Goal: Task Accomplishment & Management: Use online tool/utility

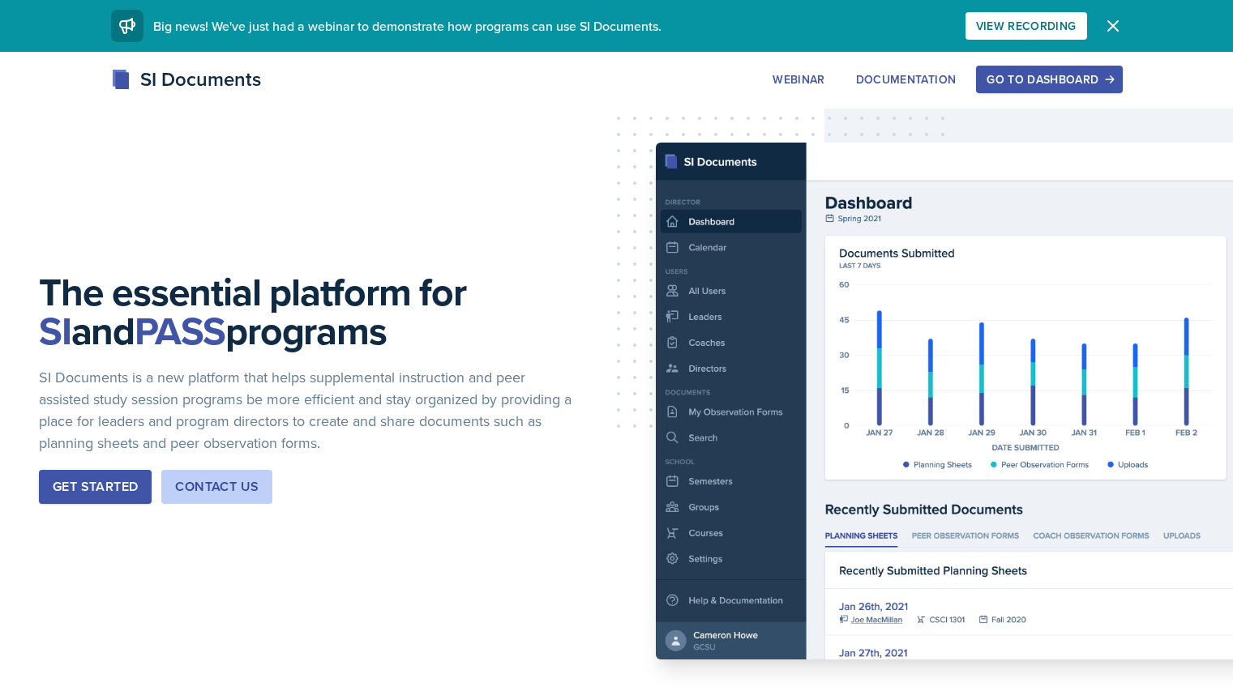
click at [67, 500] on button "Get Started" at bounding box center [95, 487] width 113 height 34
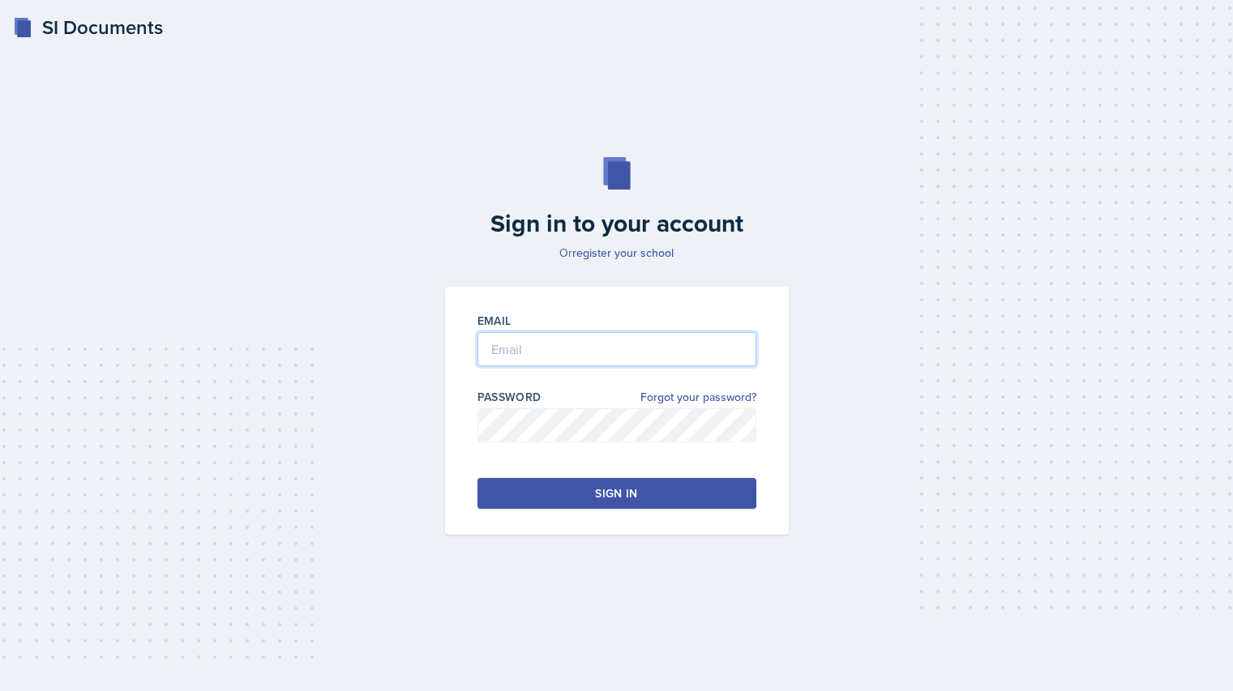
click at [649, 353] on input "email" at bounding box center [616, 349] width 279 height 34
type input "[EMAIL_ADDRESS][DOMAIN_NAME]"
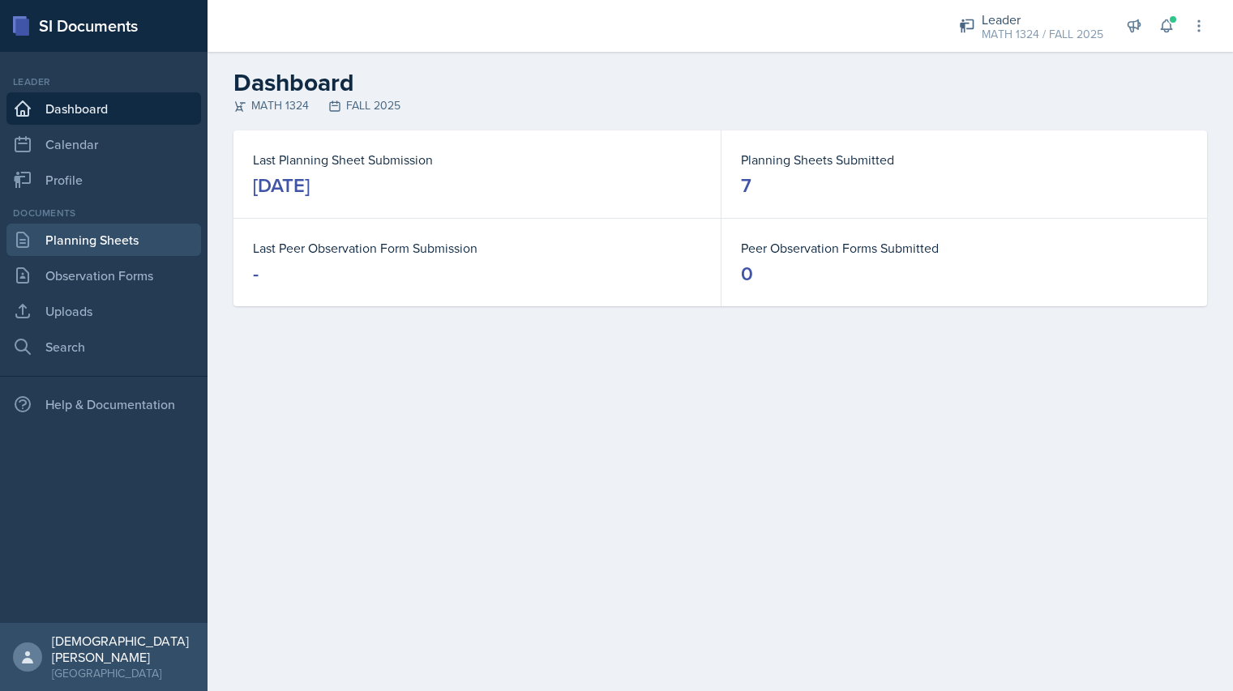
click at [126, 244] on link "Planning Sheets" at bounding box center [103, 240] width 195 height 32
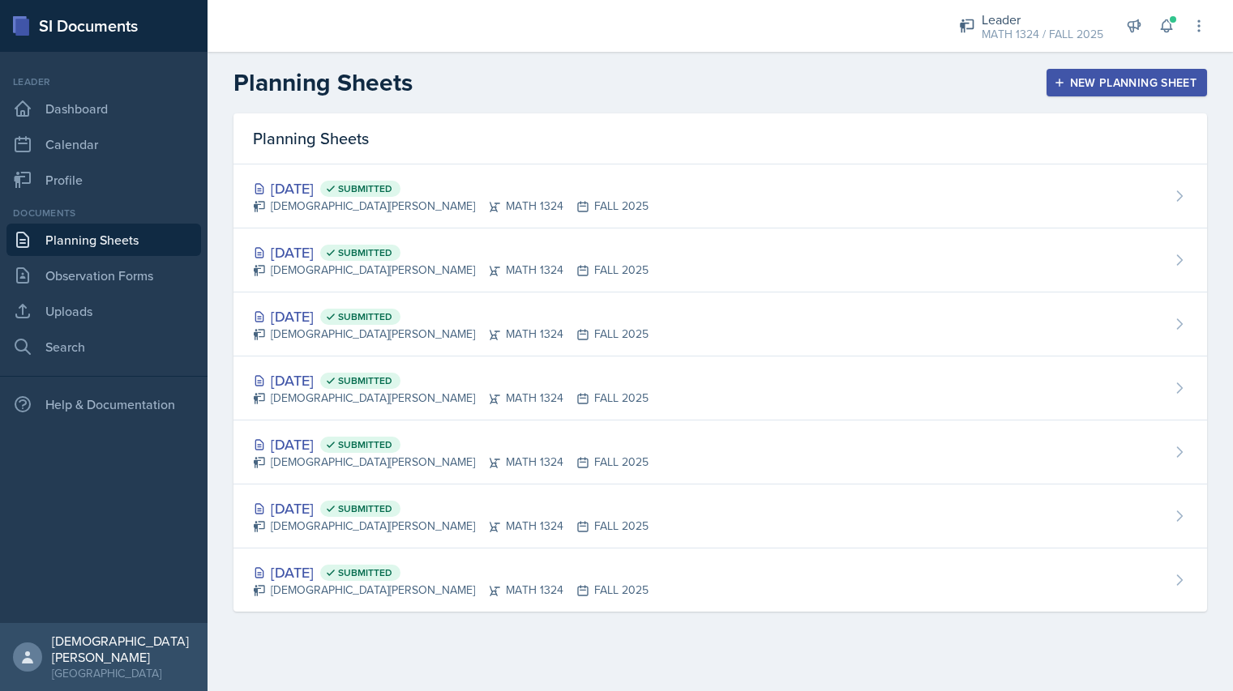
click at [1083, 78] on div "New Planning Sheet" at bounding box center [1126, 82] width 139 height 13
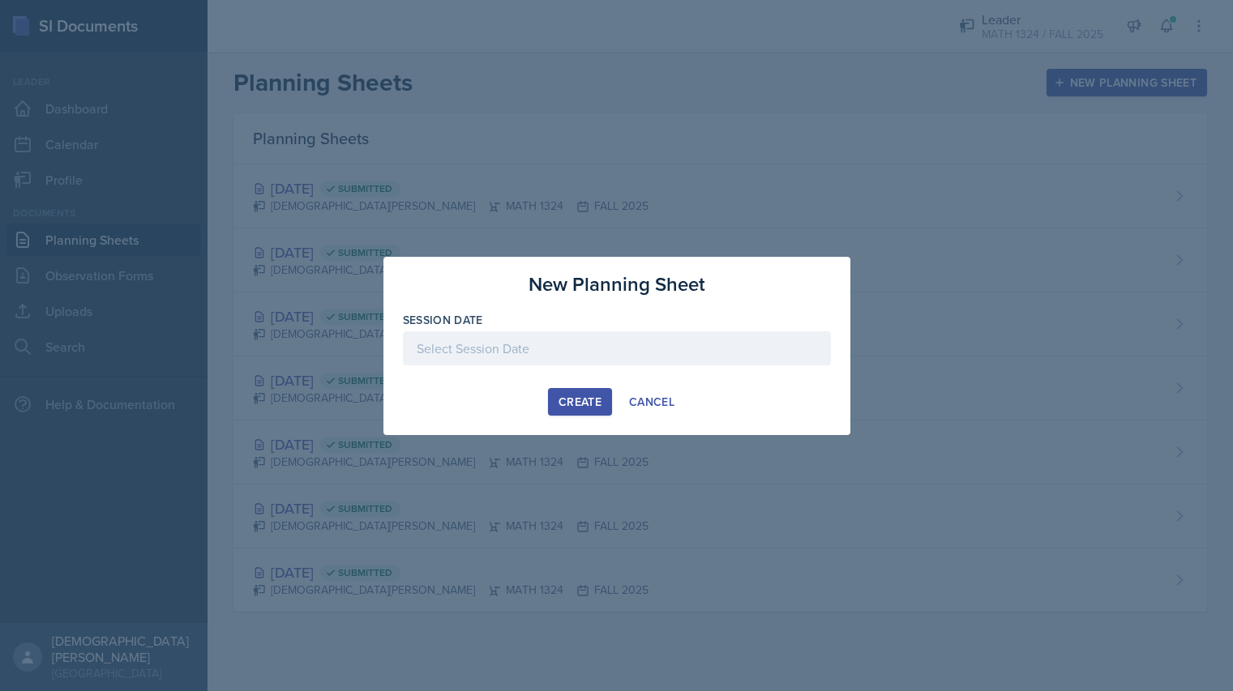
click at [606, 348] on div at bounding box center [617, 348] width 428 height 34
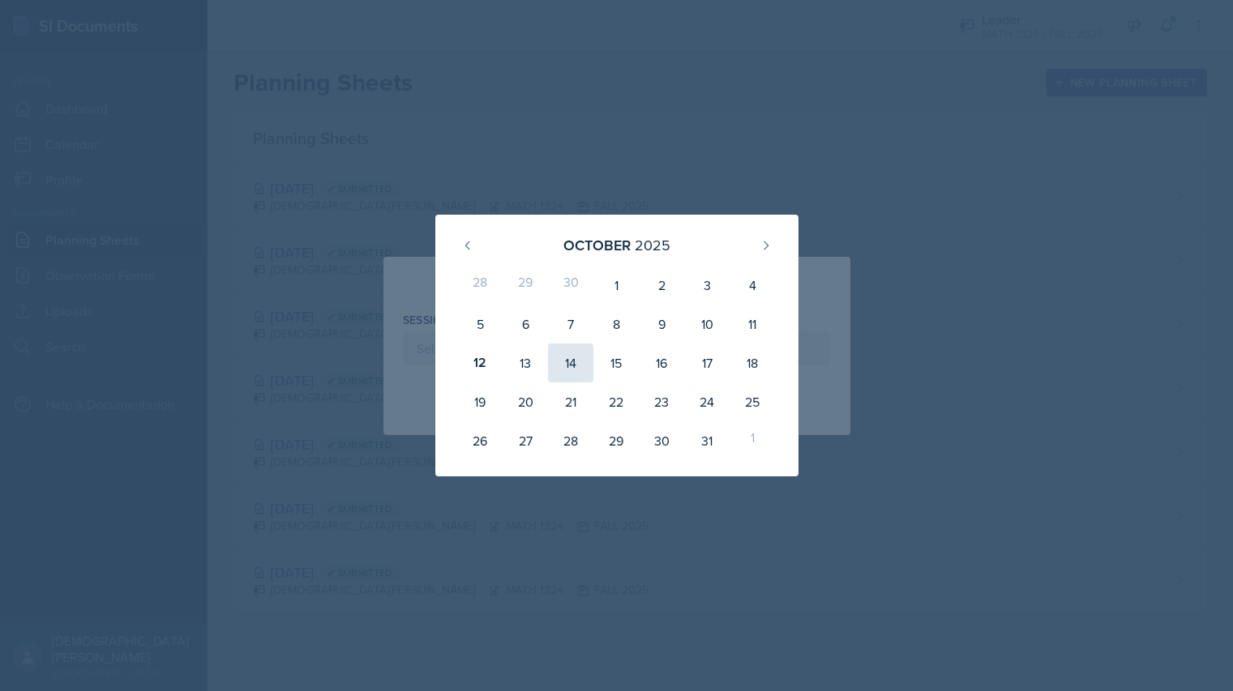
click at [569, 365] on div "14" at bounding box center [570, 363] width 45 height 39
type input "October 14th, 2025"
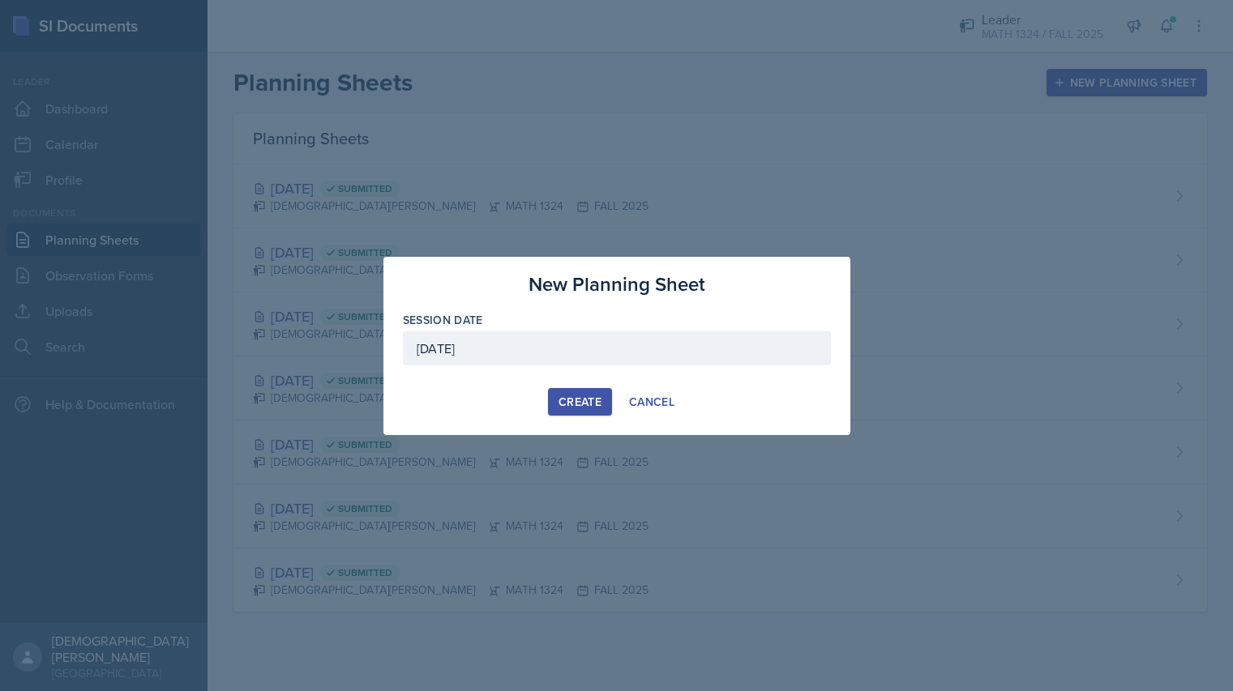
click at [576, 400] on div "Create" at bounding box center [579, 401] width 43 height 13
